Goal: Task Accomplishment & Management: Manage account settings

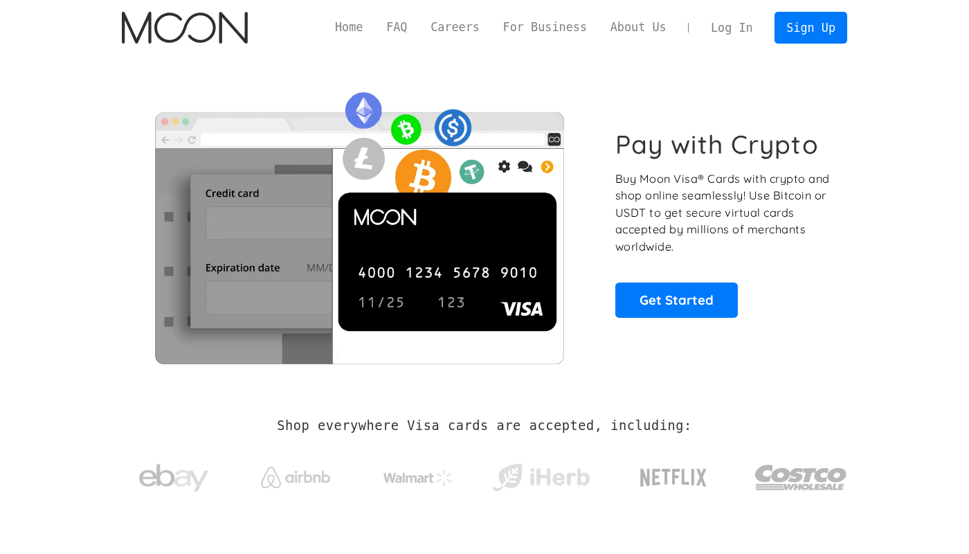
click at [731, 39] on link "Log In" at bounding box center [731, 27] width 65 height 30
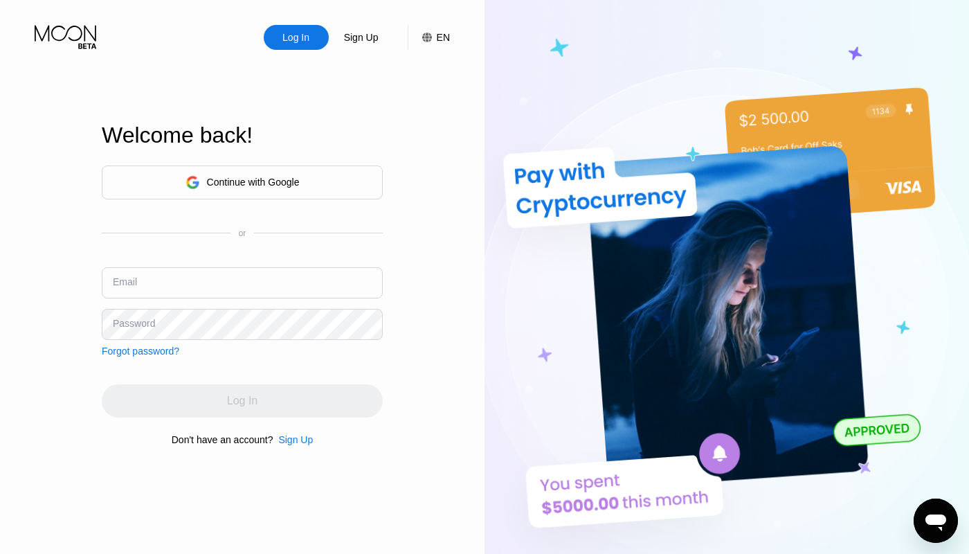
click at [150, 41] on div "Log In Sign Up EN Language English Save" at bounding box center [242, 25] width 485 height 50
click at [174, 287] on input "text" at bounding box center [242, 282] width 281 height 31
paste input "[EMAIL_ADDRESS][DOMAIN_NAME]"
type input "[EMAIL_ADDRESS][DOMAIN_NAME]"
click at [71, 84] on div "Log In Sign Up EN Language English Save Welcome back! Continue with Google or E…" at bounding box center [242, 304] width 485 height 609
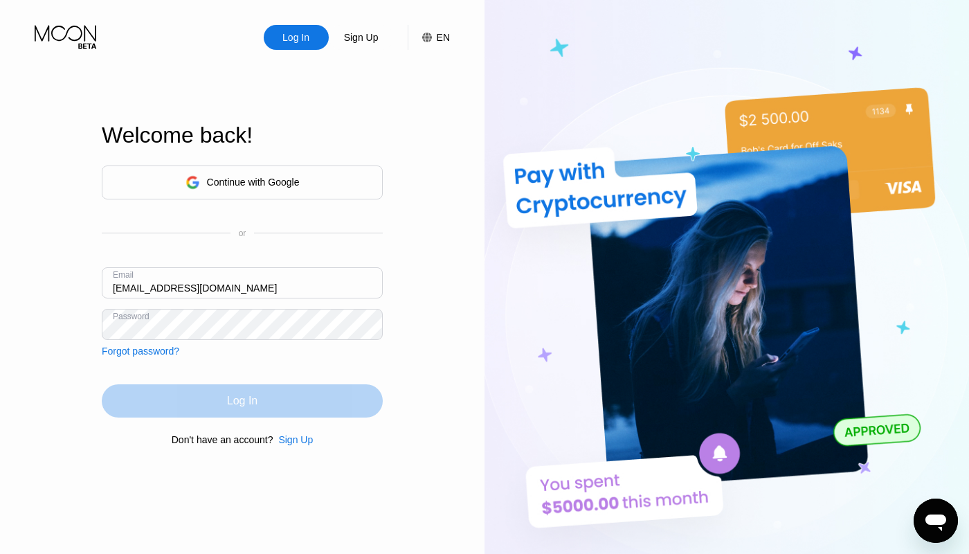
click at [205, 408] on div "Log In" at bounding box center [242, 400] width 281 height 33
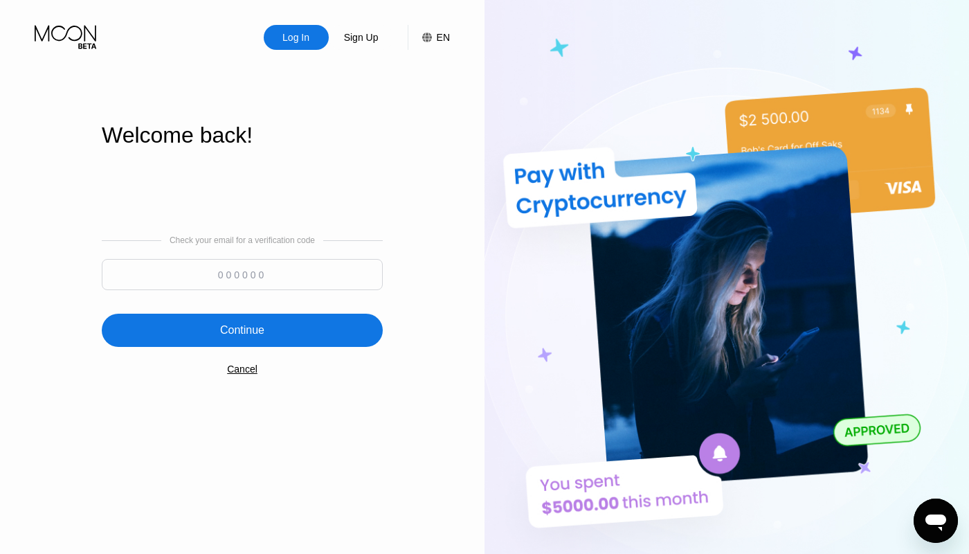
click at [271, 269] on input at bounding box center [242, 274] width 281 height 31
paste input "850455"
type input "850455"
click at [247, 317] on div "Continue" at bounding box center [242, 330] width 281 height 33
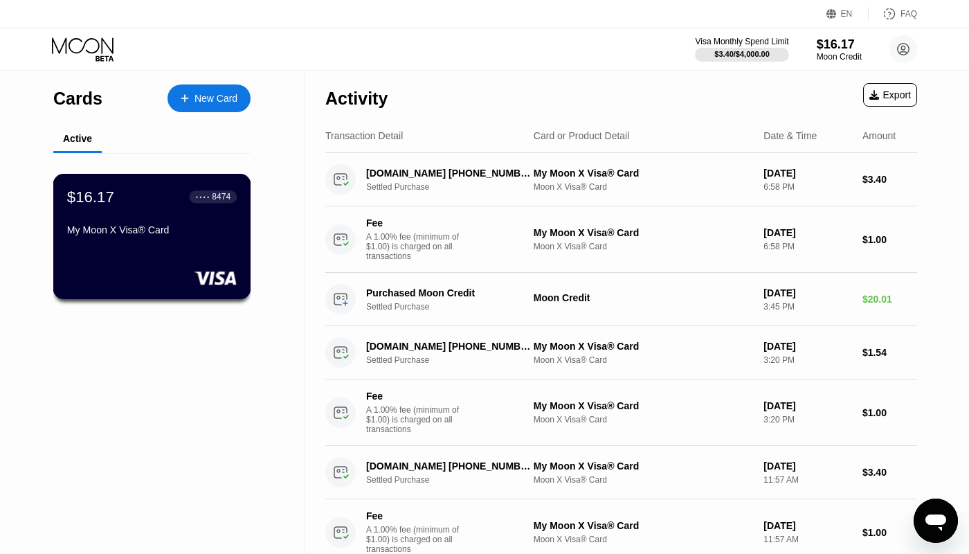
click at [205, 224] on div "My Moon X Visa® Card" at bounding box center [152, 229] width 170 height 11
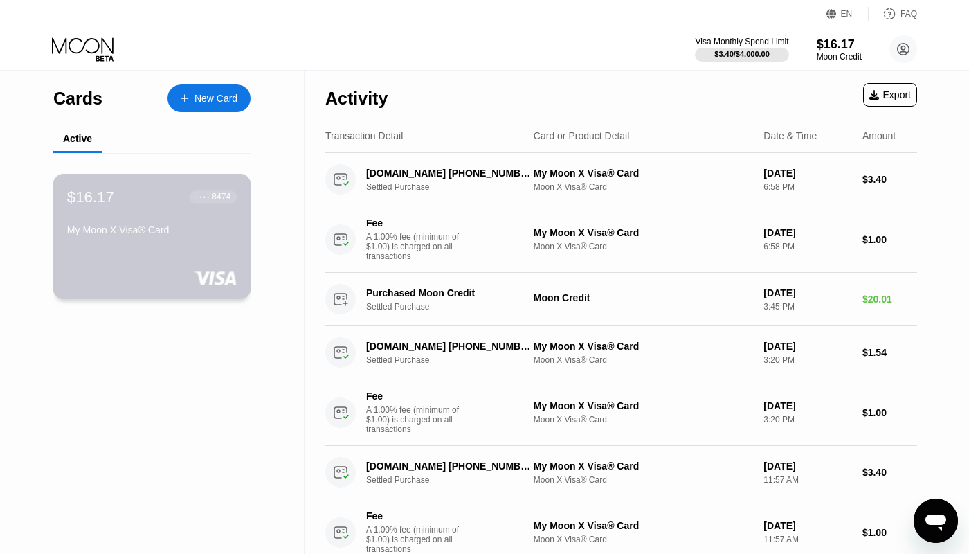
click at [208, 197] on div "● ● ● ●" at bounding box center [203, 197] width 14 height 4
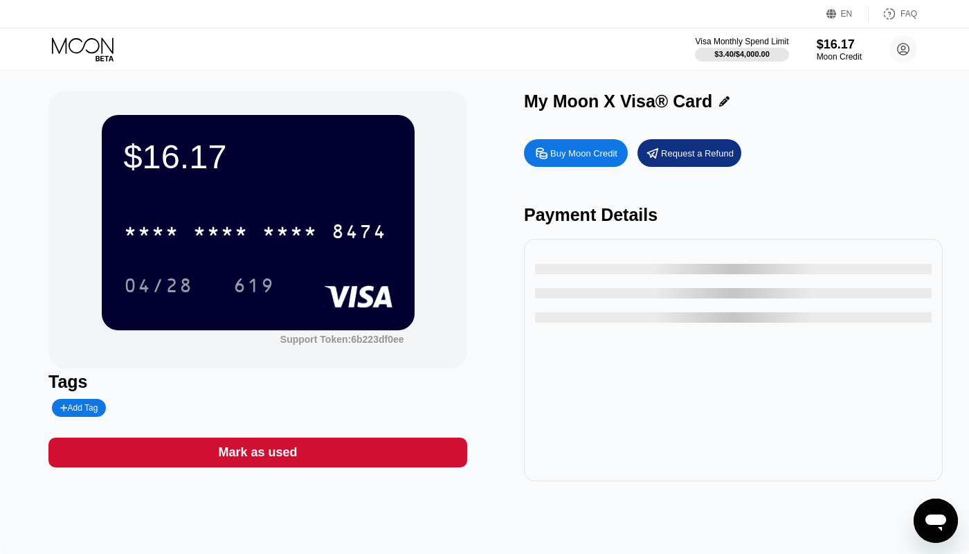
click at [476, 62] on div "Visa Monthly Spend Limit $3.40 / $4,000.00 $16.17 Moon Credit untitledtitled@pr…" at bounding box center [484, 49] width 969 height 42
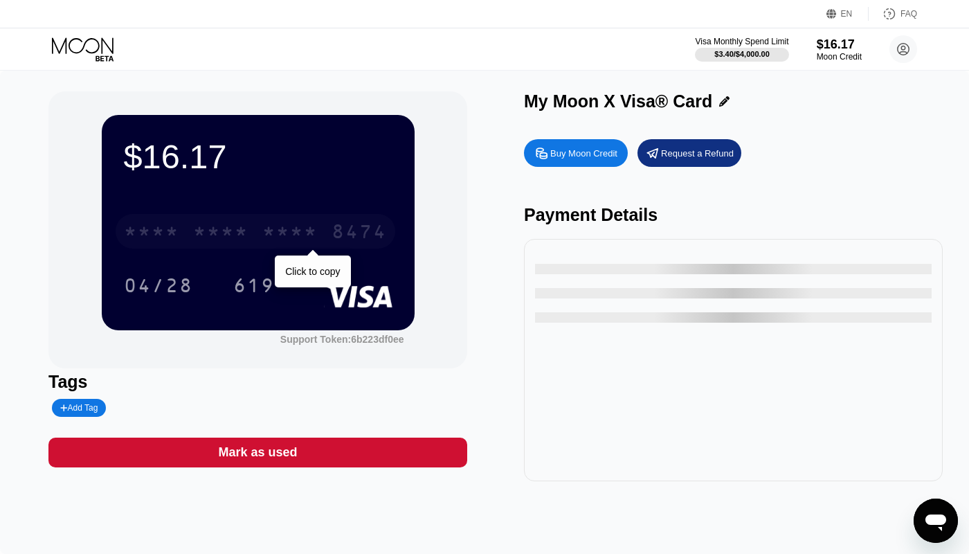
click at [260, 235] on div "* * * * * * * * * * * * 8474" at bounding box center [256, 231] width 280 height 35
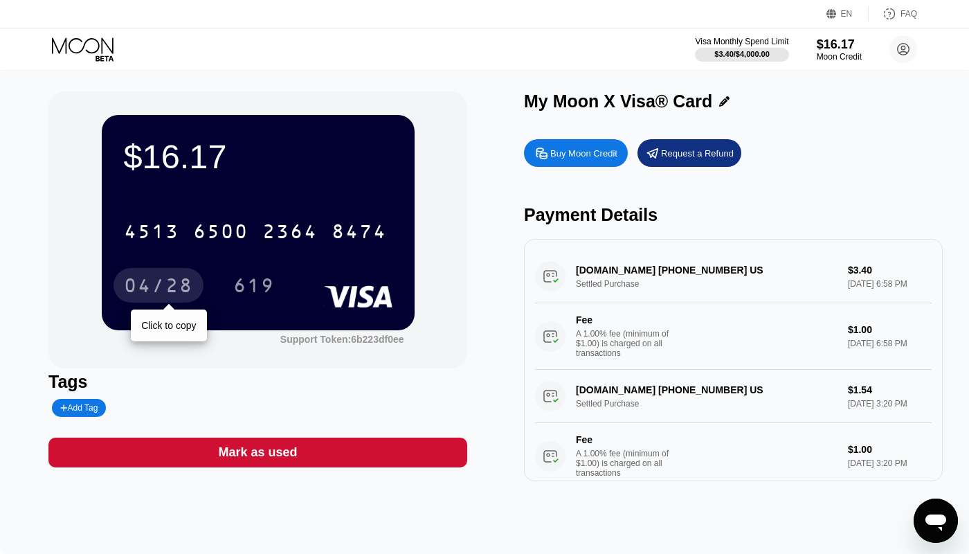
click at [158, 290] on div "04/28" at bounding box center [158, 287] width 69 height 22
click at [260, 298] on div "619" at bounding box center [254, 287] width 42 height 22
click at [79, 56] on icon at bounding box center [84, 49] width 64 height 24
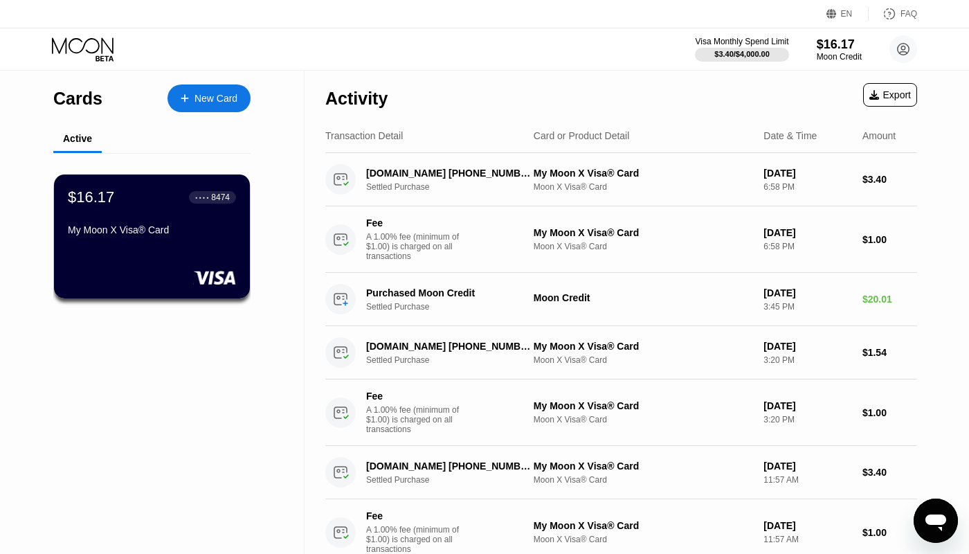
click at [216, 103] on div "New Card" at bounding box center [216, 99] width 43 height 12
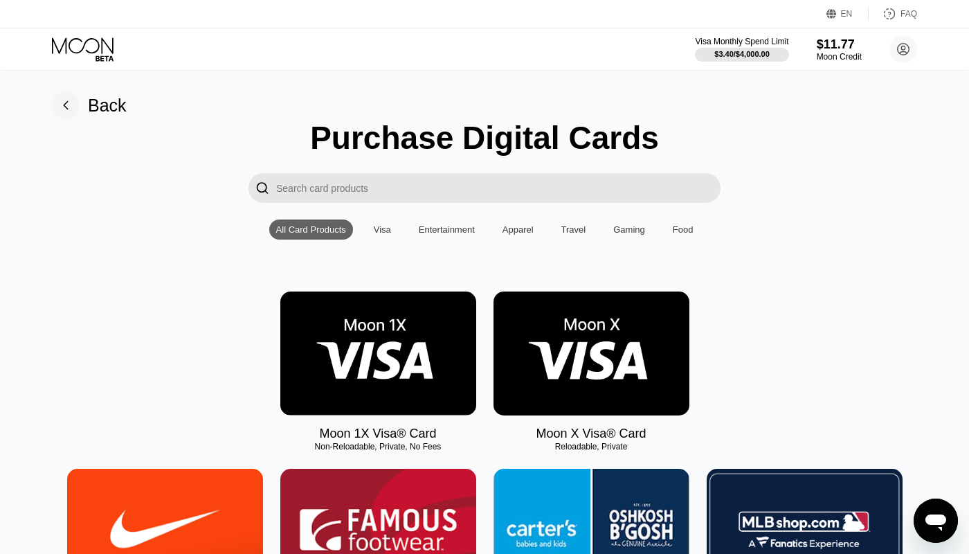
click at [382, 231] on div "Visa" at bounding box center [382, 229] width 17 height 10
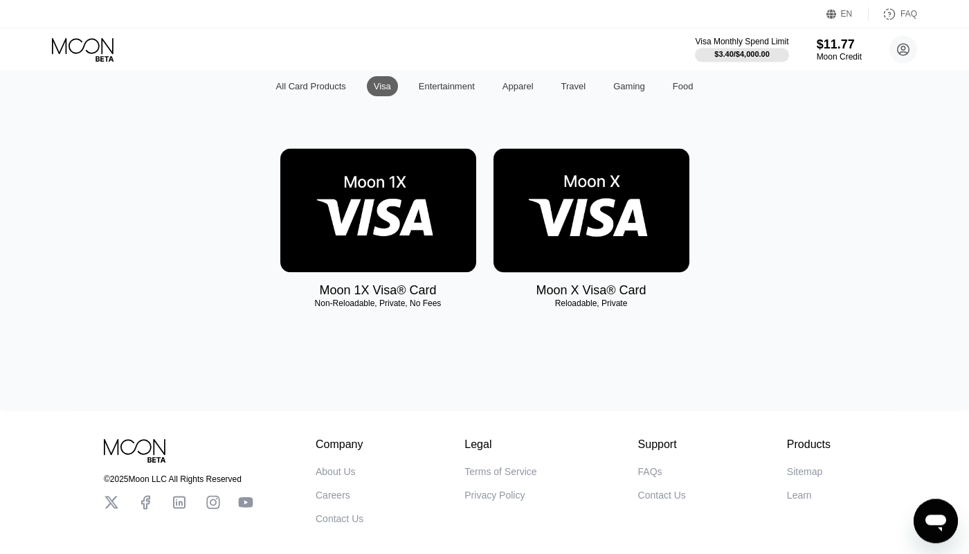
scroll to position [158, 0]
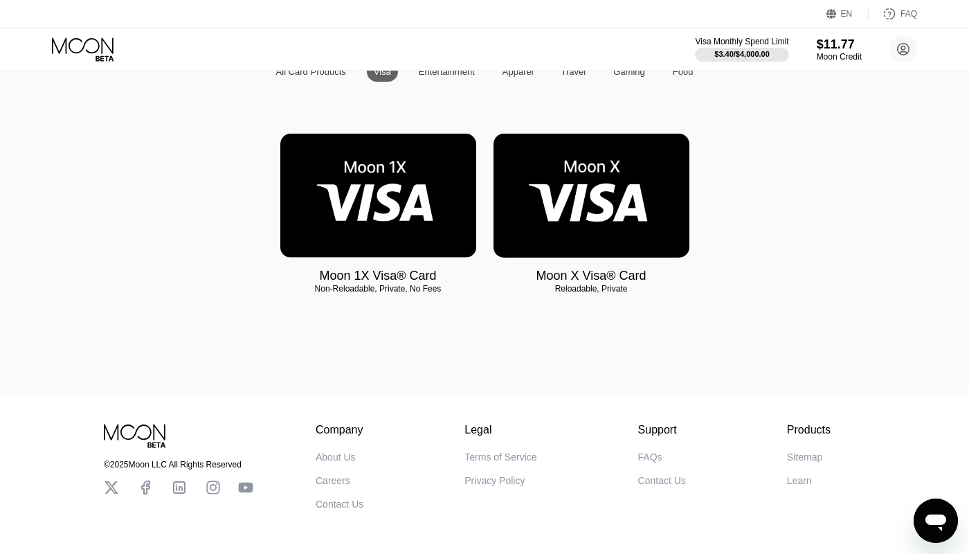
click at [624, 202] on img at bounding box center [592, 196] width 196 height 124
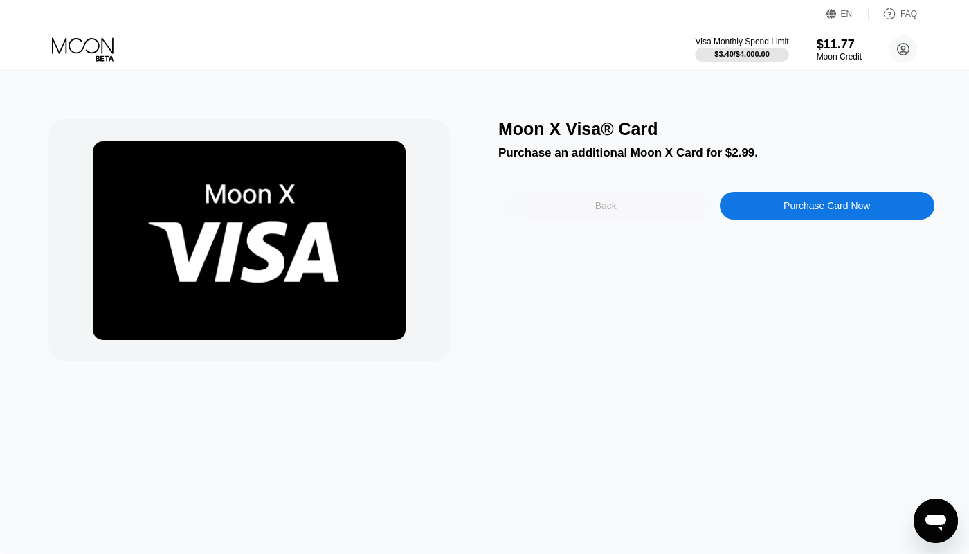
click at [599, 195] on div "Back" at bounding box center [605, 206] width 215 height 28
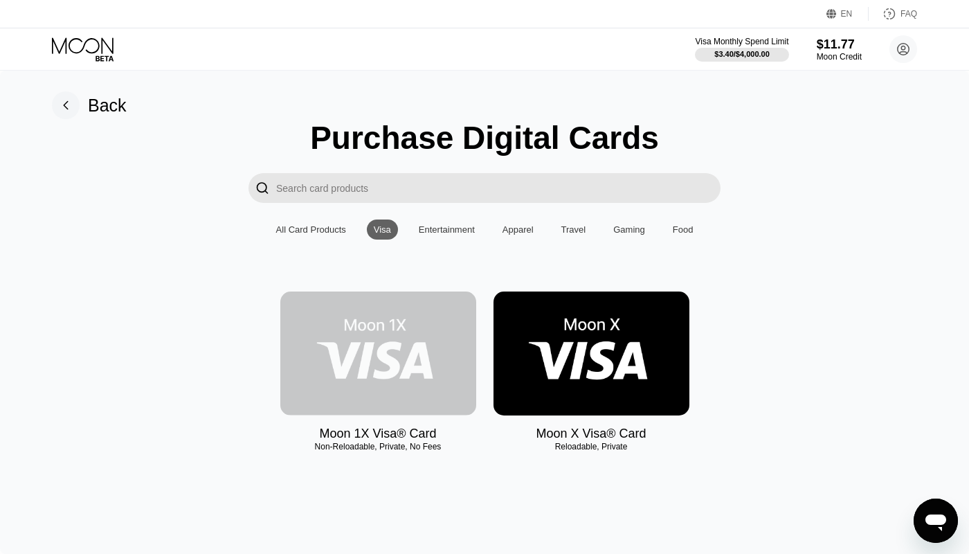
click at [387, 363] on img at bounding box center [378, 353] width 196 height 124
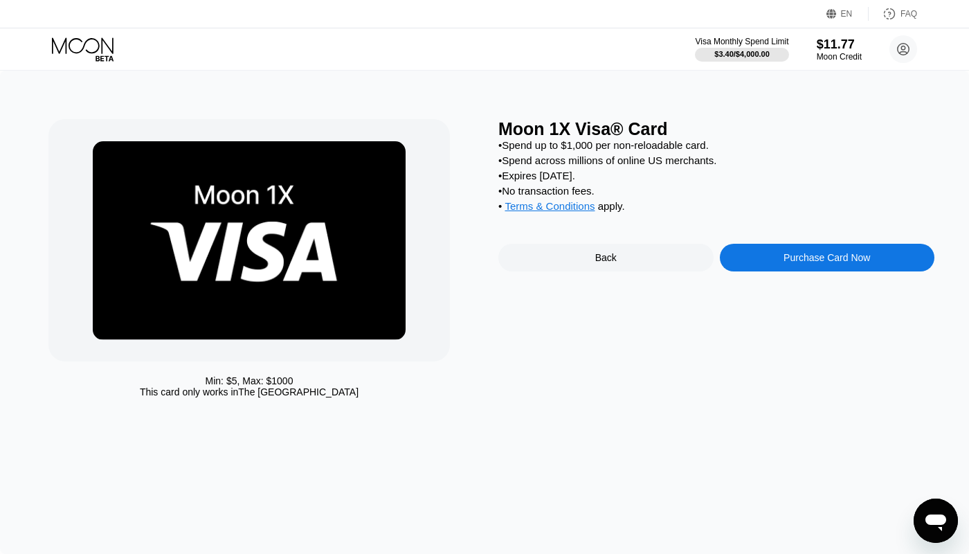
click at [615, 251] on div "Back" at bounding box center [605, 258] width 215 height 28
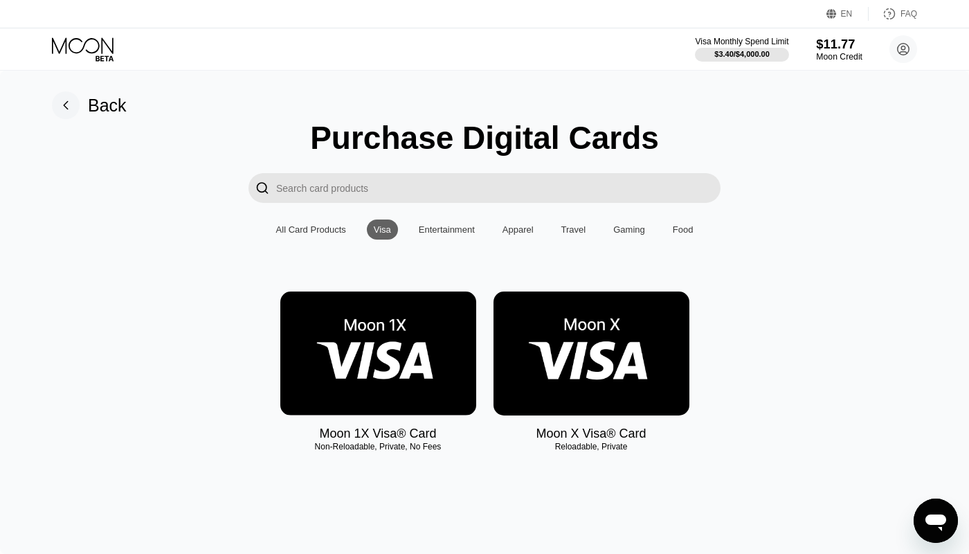
click at [840, 45] on div "$11.77" at bounding box center [839, 44] width 46 height 15
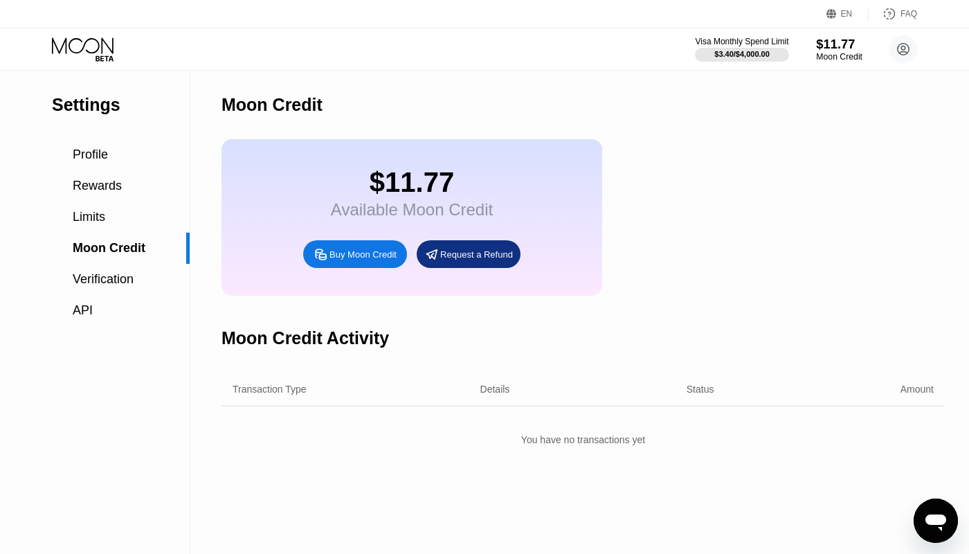
click at [78, 109] on div "Settings" at bounding box center [121, 105] width 138 height 20
click at [398, 182] on div "$11.77" at bounding box center [412, 182] width 162 height 31
click at [73, 150] on span "Profile" at bounding box center [90, 154] width 35 height 14
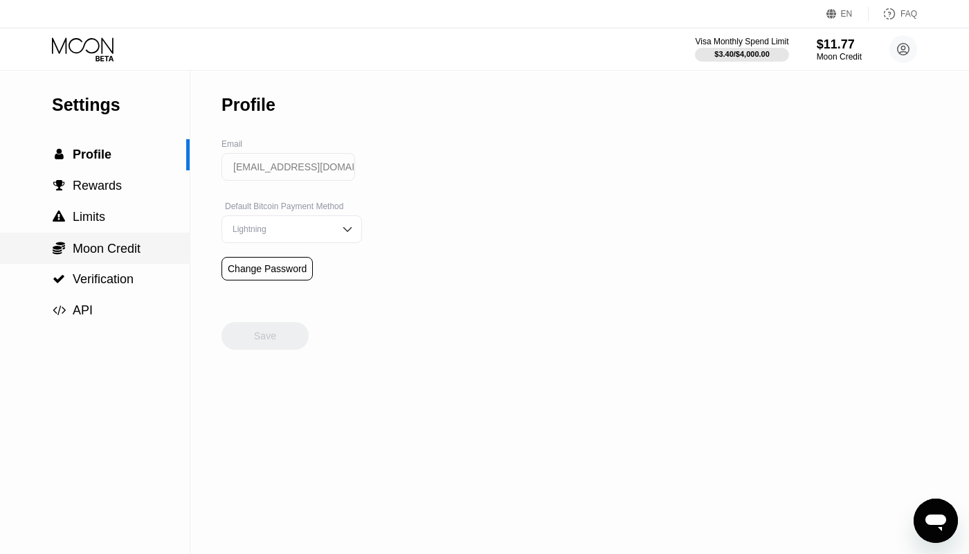
click at [116, 244] on span "Moon Credit" at bounding box center [107, 249] width 68 height 14
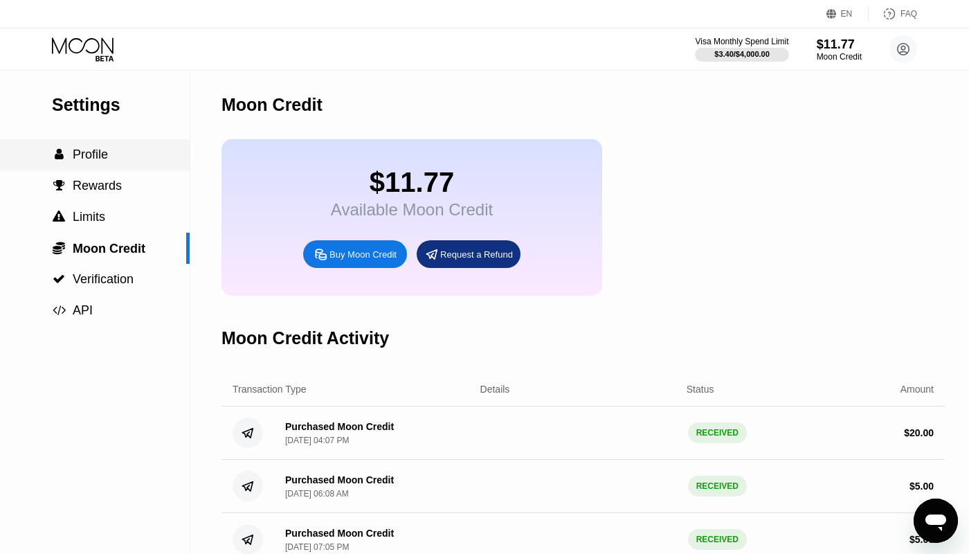
click at [105, 154] on span "Profile" at bounding box center [90, 154] width 35 height 14
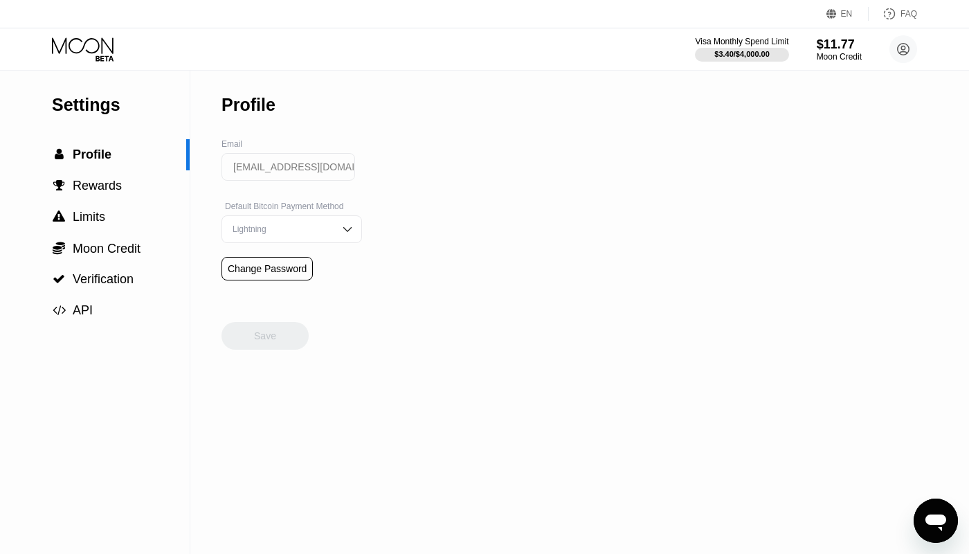
click at [89, 42] on icon at bounding box center [84, 49] width 64 height 24
click at [844, 55] on div "Moon Credit" at bounding box center [839, 57] width 46 height 10
click at [106, 257] on div " Moon Credit" at bounding box center [95, 248] width 190 height 31
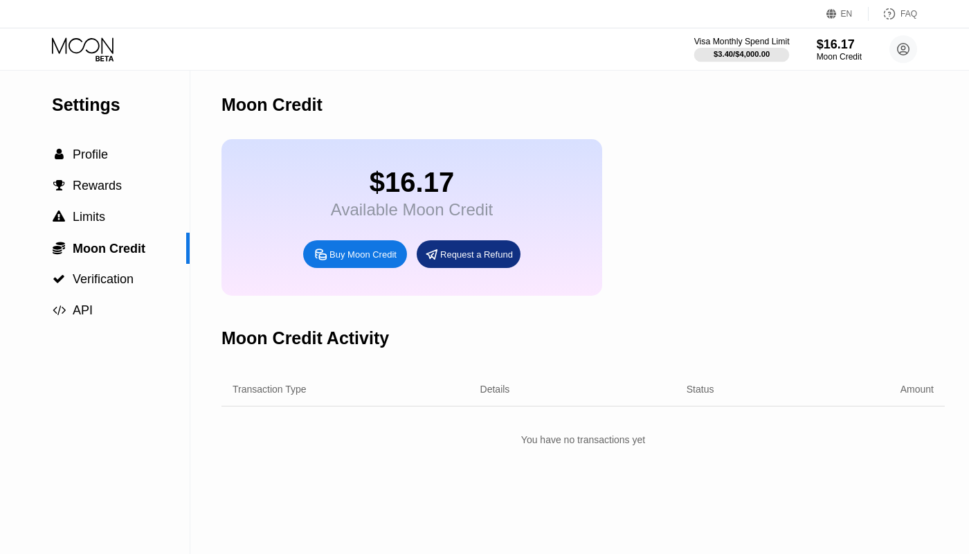
click at [729, 54] on div "$3.40 / $4,000.00" at bounding box center [742, 54] width 56 height 8
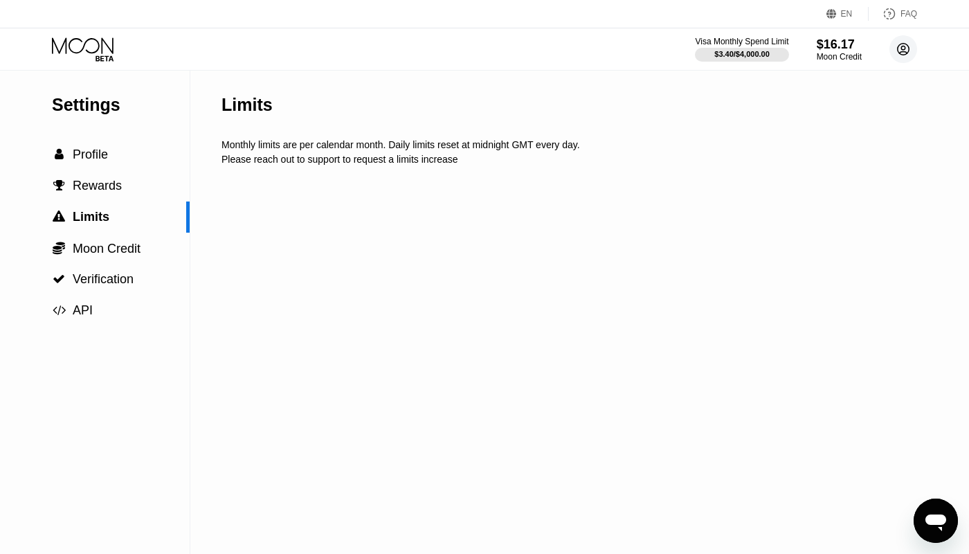
click at [907, 46] on icon at bounding box center [904, 50] width 12 height 12
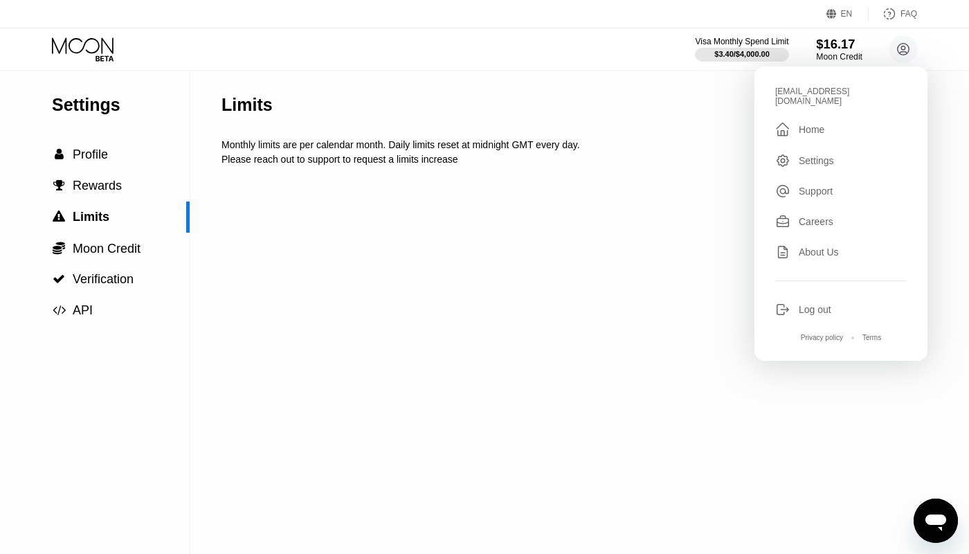
click at [842, 51] on div "$16.17" at bounding box center [839, 44] width 46 height 15
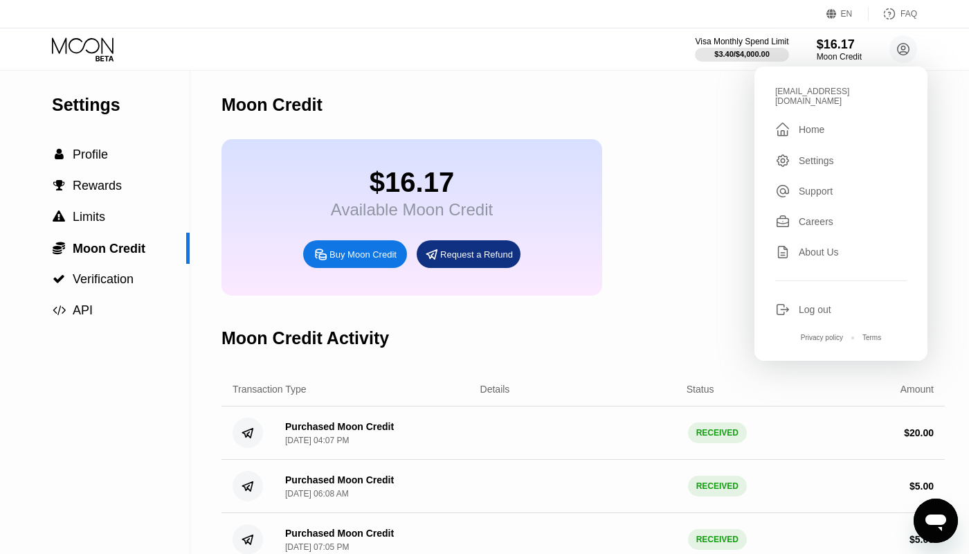
click at [236, 98] on div "Moon Credit" at bounding box center [272, 105] width 101 height 20
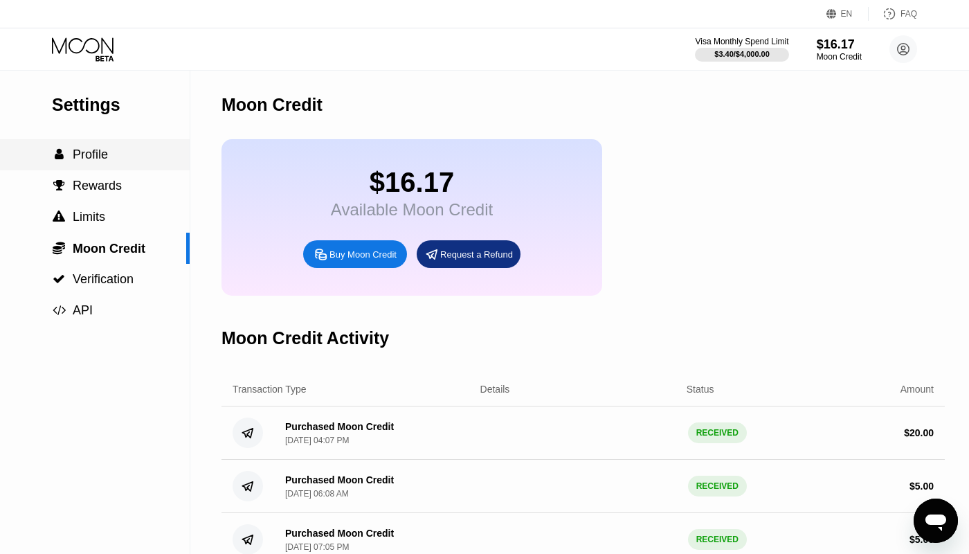
click at [123, 166] on div " Profile" at bounding box center [95, 154] width 190 height 31
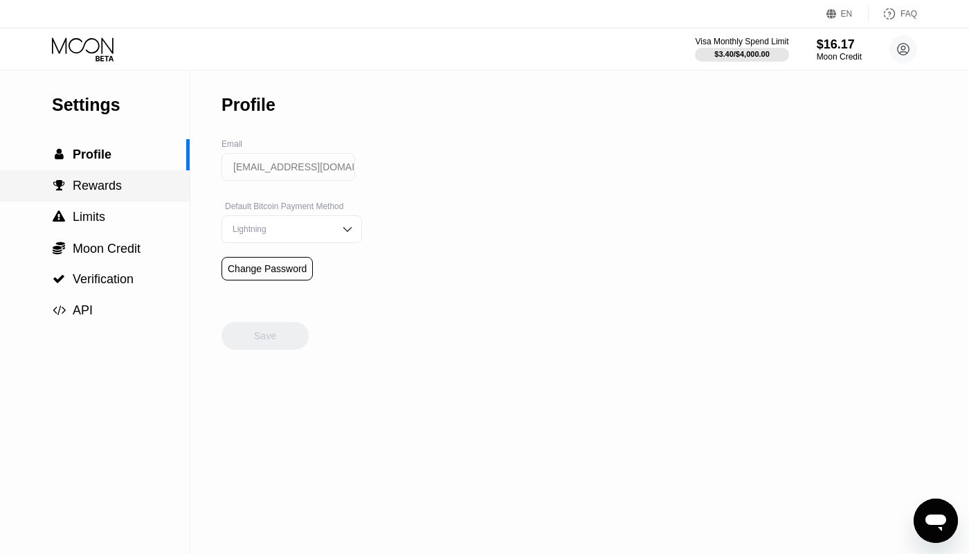
click at [111, 185] on span "Rewards" at bounding box center [97, 186] width 49 height 14
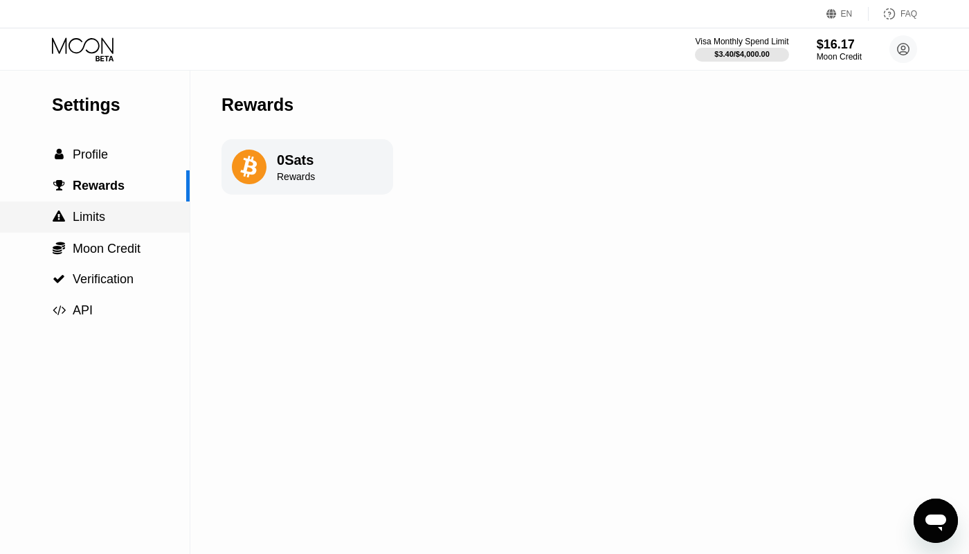
click at [119, 217] on div " Limits" at bounding box center [95, 217] width 190 height 15
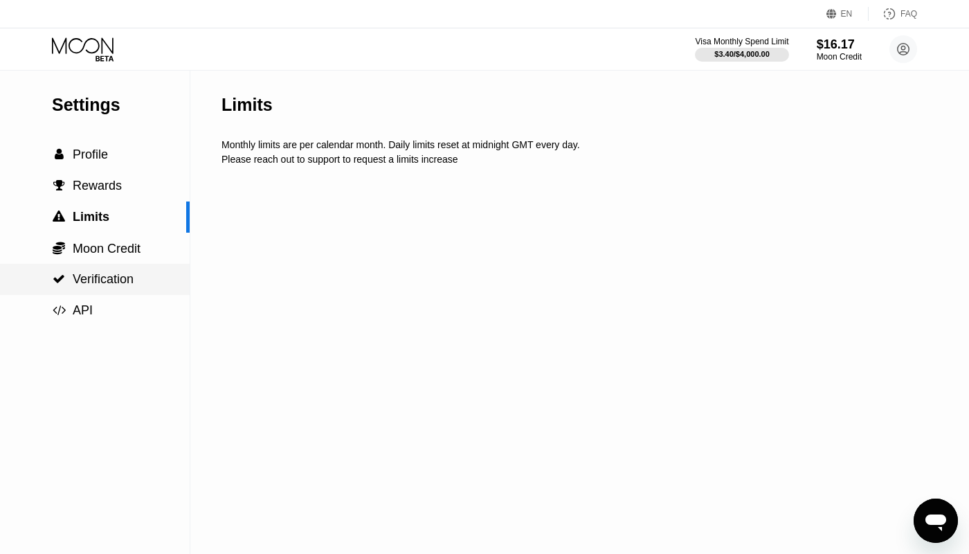
click at [119, 275] on span "Verification" at bounding box center [103, 279] width 61 height 14
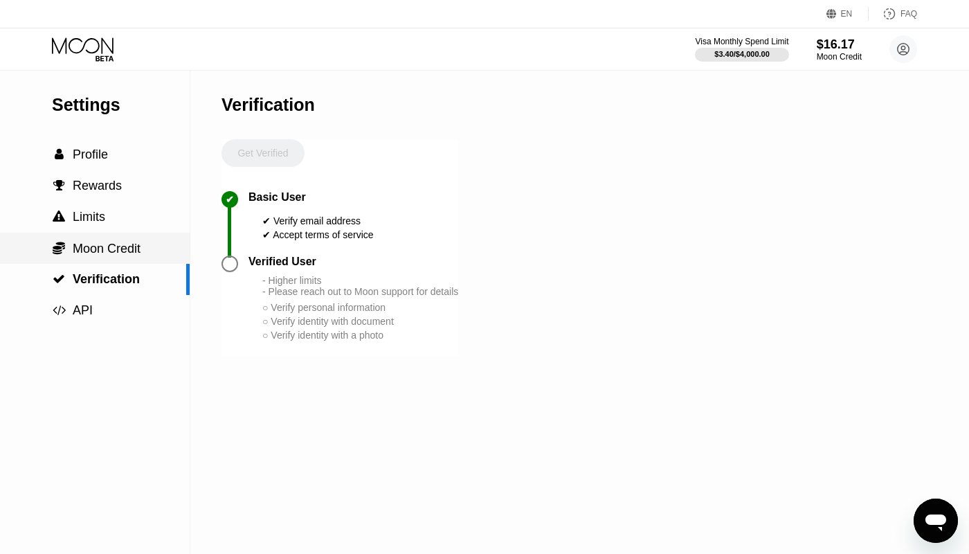
click at [118, 251] on span "Moon Credit" at bounding box center [107, 249] width 68 height 14
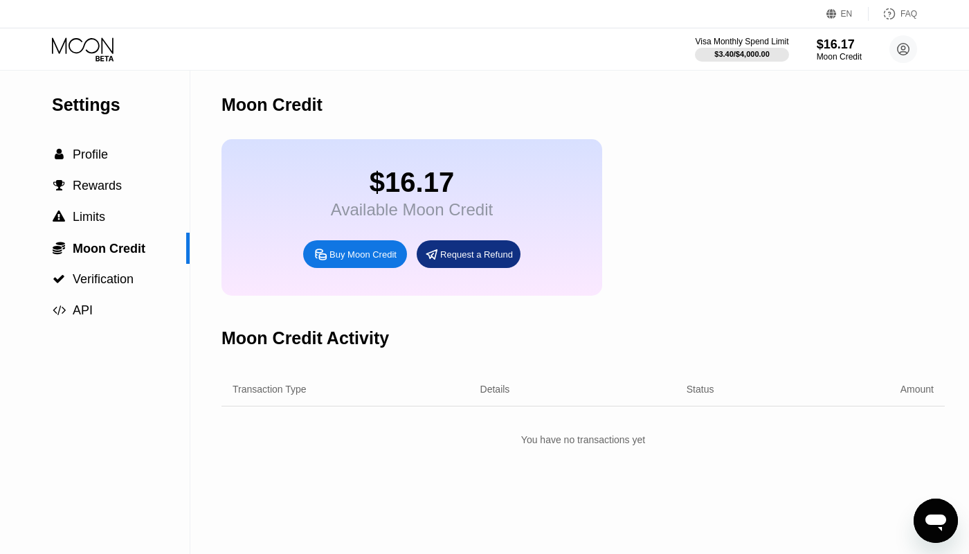
click at [408, 180] on div "$16.17" at bounding box center [412, 182] width 162 height 31
click at [341, 244] on div "Buy Moon Credit" at bounding box center [355, 254] width 104 height 28
type input "0"
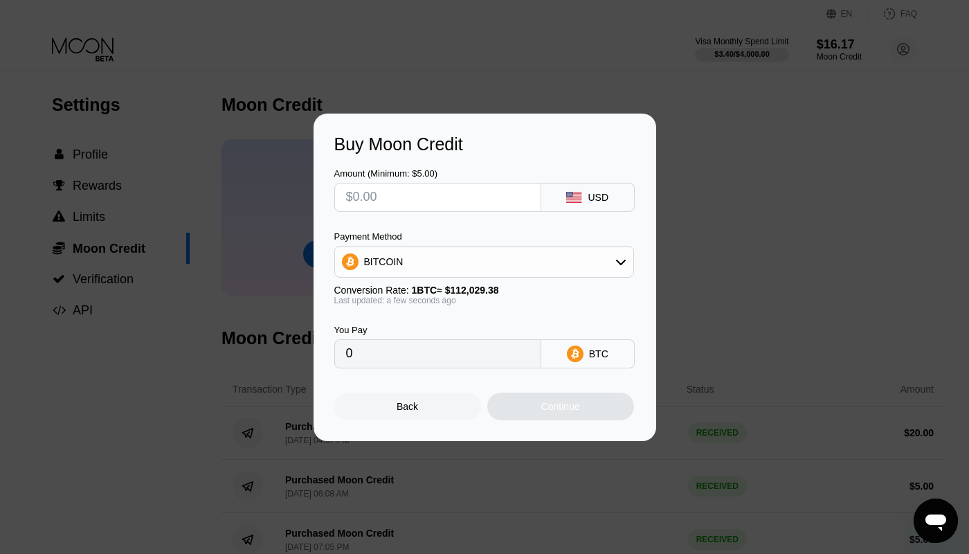
click at [754, 71] on div at bounding box center [484, 277] width 969 height 554
drag, startPoint x: 458, startPoint y: 395, endPoint x: 444, endPoint y: 398, distance: 14.8
click at [444, 398] on div "Back" at bounding box center [407, 406] width 147 height 28
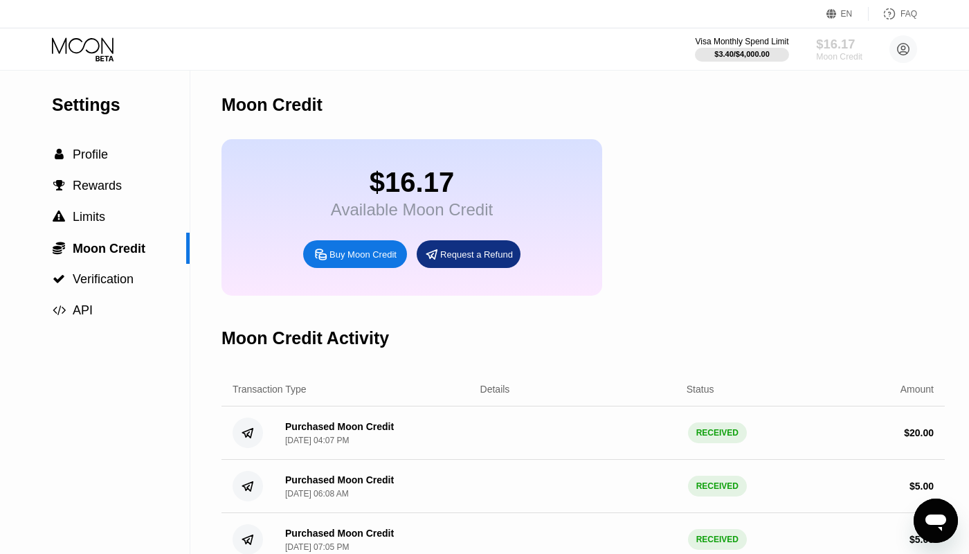
click at [840, 42] on div "$16.17" at bounding box center [839, 44] width 46 height 15
click at [846, 48] on div "$16.17" at bounding box center [839, 44] width 46 height 15
click at [757, 40] on div "Visa Monthly Spend Limit" at bounding box center [742, 42] width 96 height 10
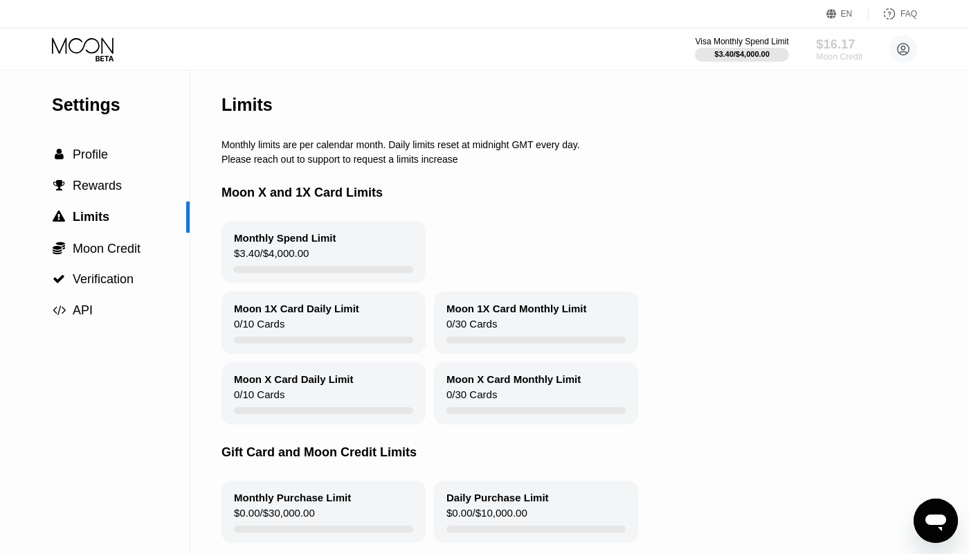
click at [825, 44] on div "$16.17" at bounding box center [839, 44] width 46 height 15
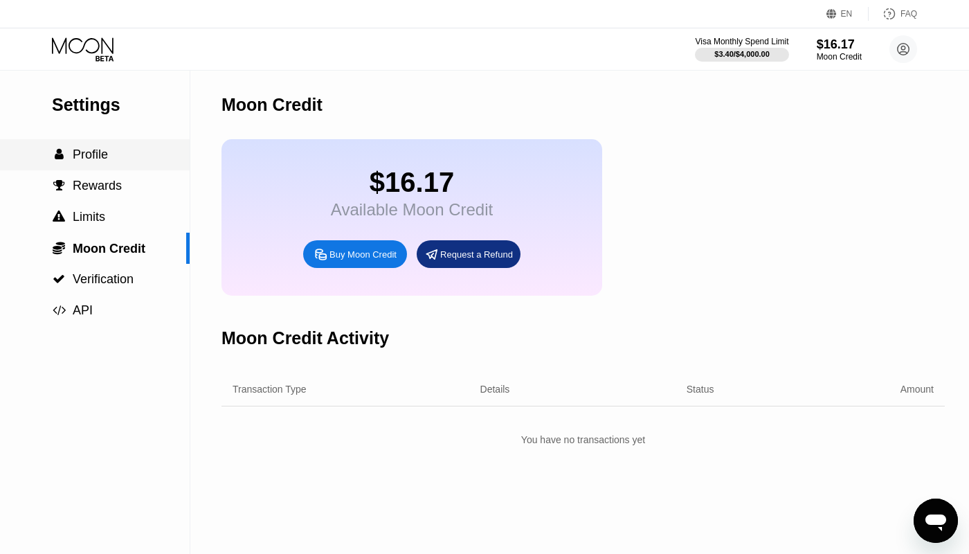
click at [96, 154] on span "Profile" at bounding box center [90, 154] width 35 height 14
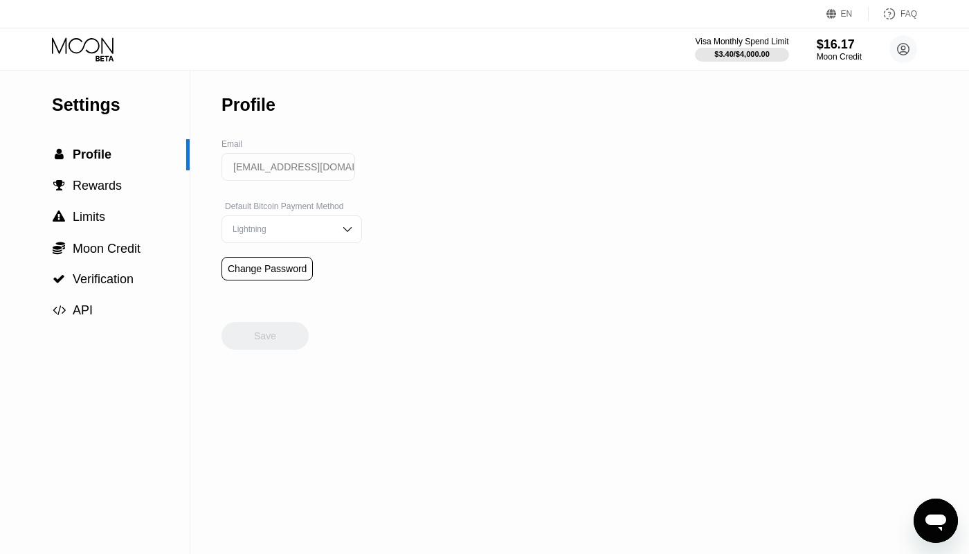
click at [345, 226] on img at bounding box center [348, 229] width 14 height 14
click at [896, 38] on circle at bounding box center [903, 49] width 28 height 28
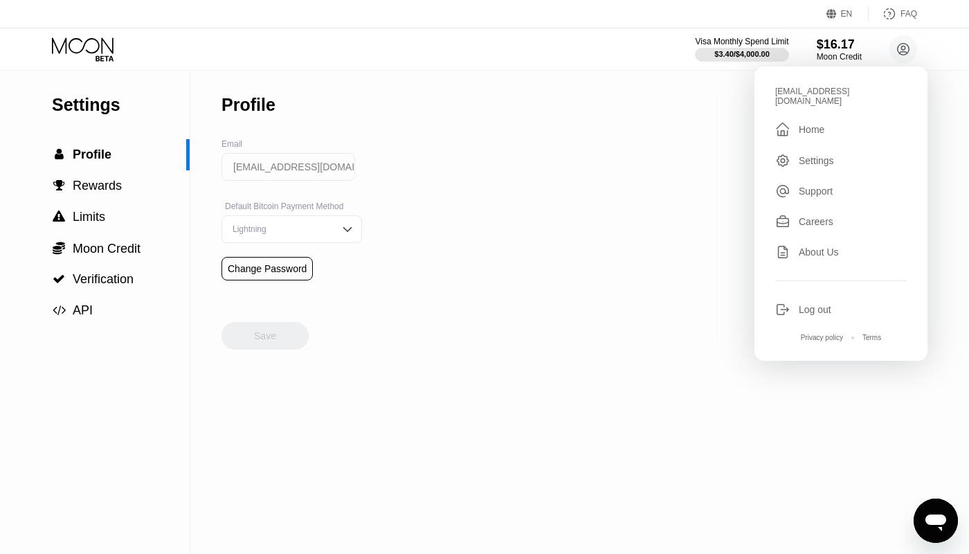
click at [802, 124] on div "Home" at bounding box center [812, 129] width 26 height 11
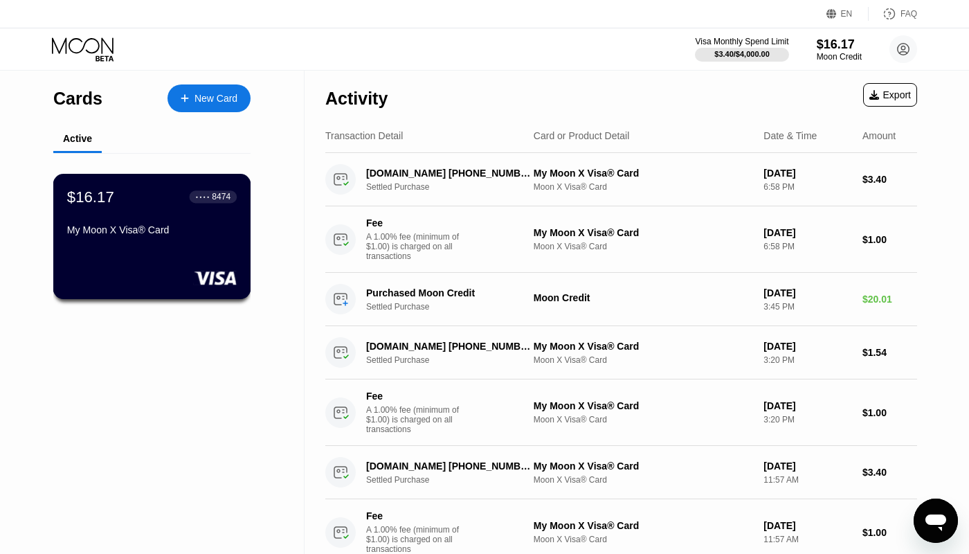
click at [143, 231] on div "My Moon X Visa® Card" at bounding box center [152, 229] width 170 height 11
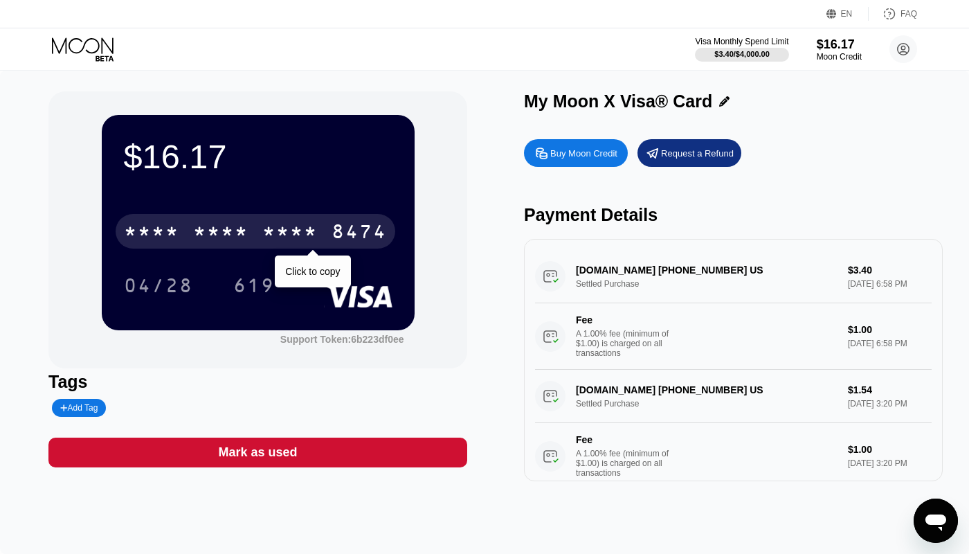
click at [311, 226] on div "* * * *" at bounding box center [289, 233] width 55 height 22
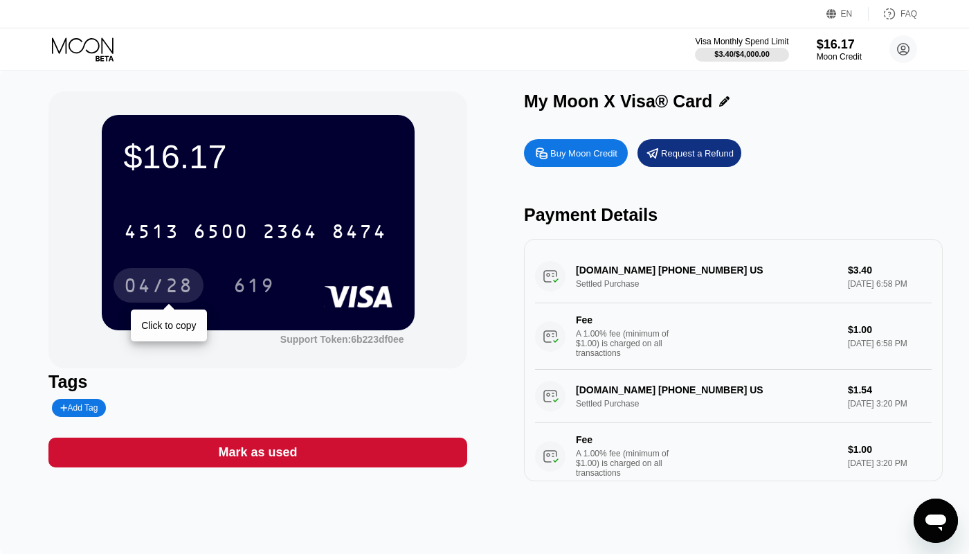
click at [177, 284] on div "04/28" at bounding box center [158, 287] width 69 height 22
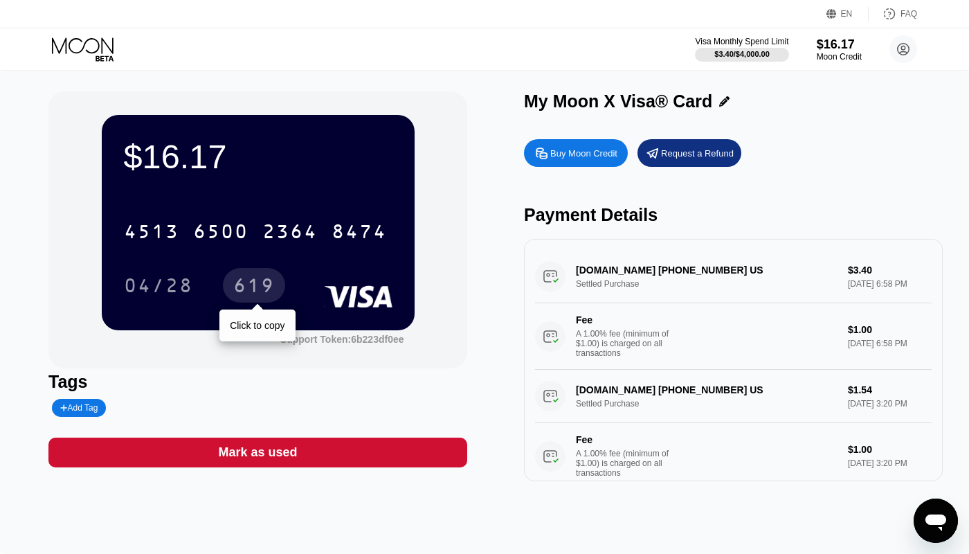
click at [273, 282] on div "619" at bounding box center [254, 287] width 42 height 22
